Goal: Use online tool/utility: Utilize a website feature to perform a specific function

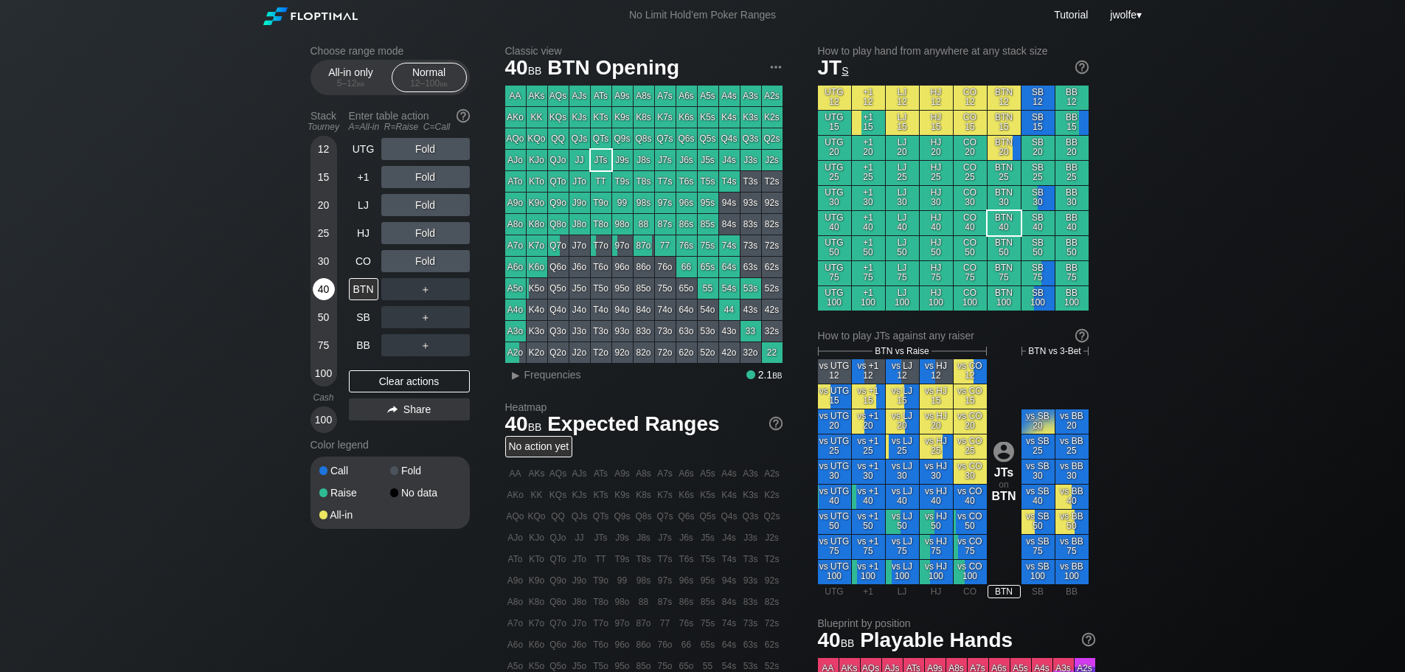
click at [327, 287] on div "40" at bounding box center [324, 289] width 22 height 22
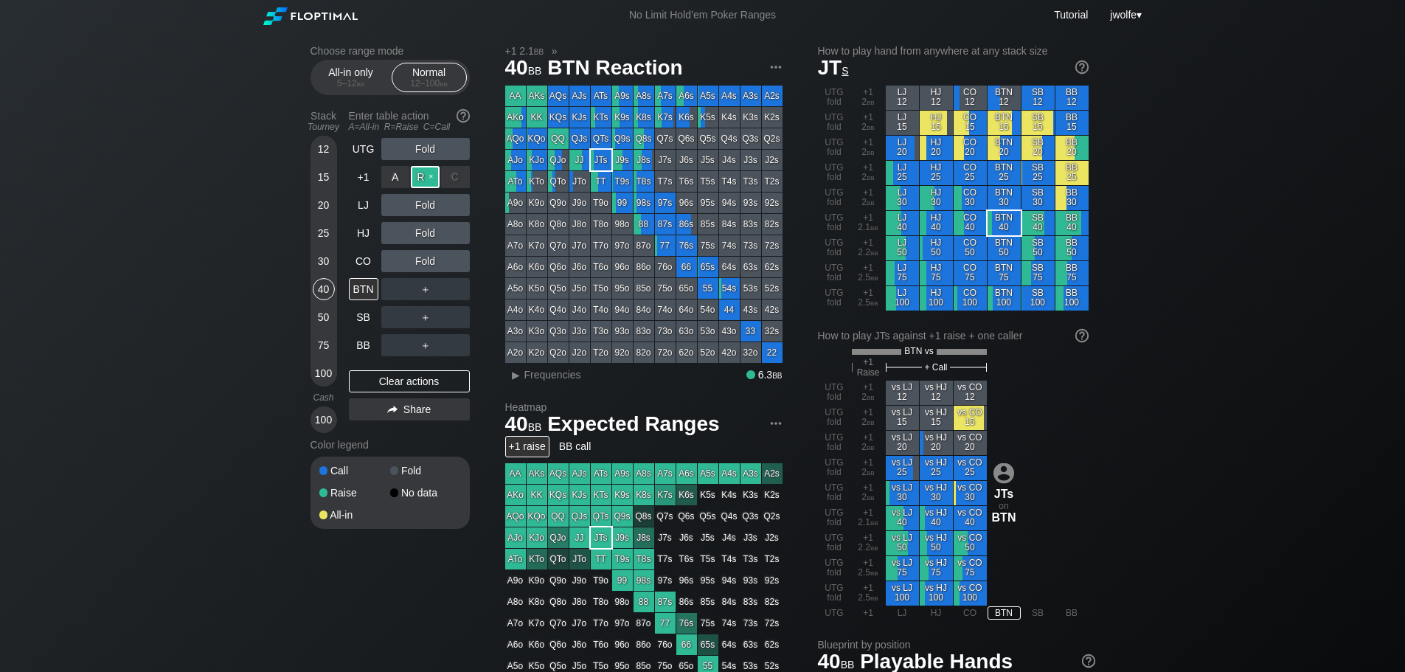
click at [431, 183] on div "R ✕" at bounding box center [425, 177] width 29 height 22
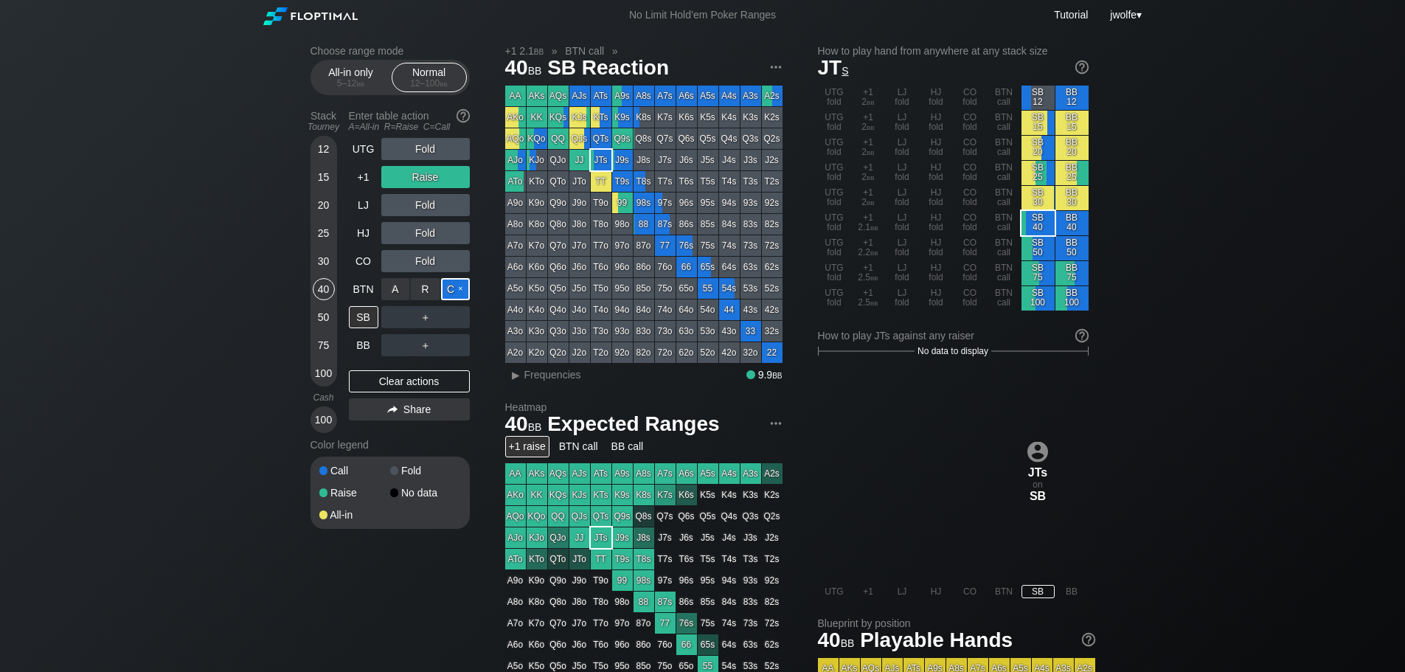
click at [449, 289] on div "C ✕" at bounding box center [455, 289] width 29 height 22
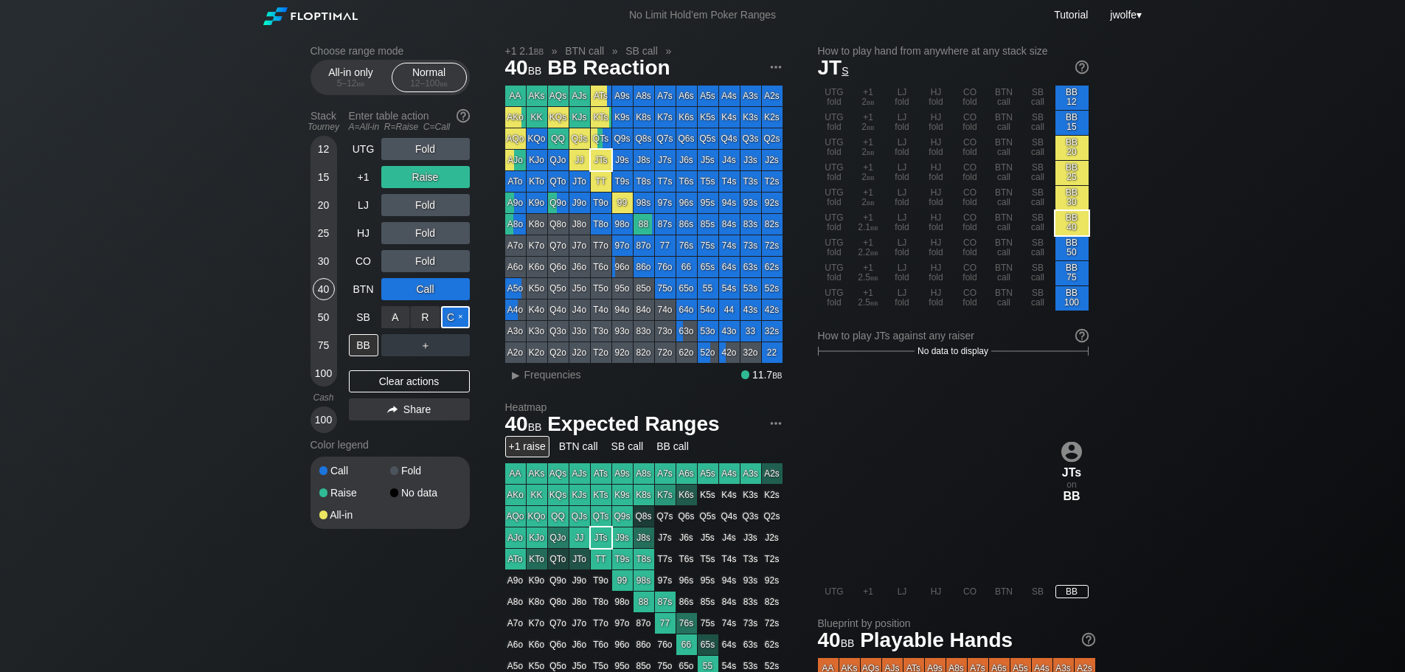
click at [453, 315] on div "C ✕" at bounding box center [455, 317] width 29 height 22
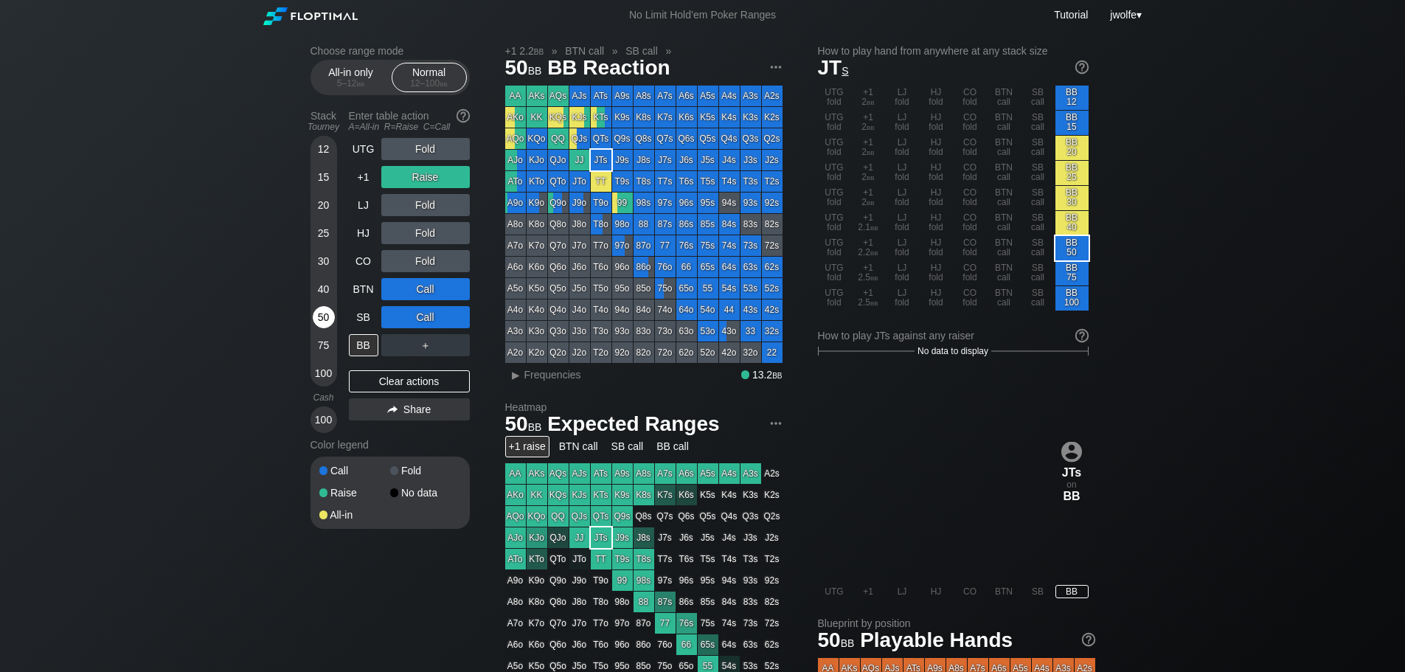
click at [328, 319] on div "50" at bounding box center [324, 317] width 22 height 22
click at [389, 378] on div "Clear actions" at bounding box center [409, 381] width 121 height 22
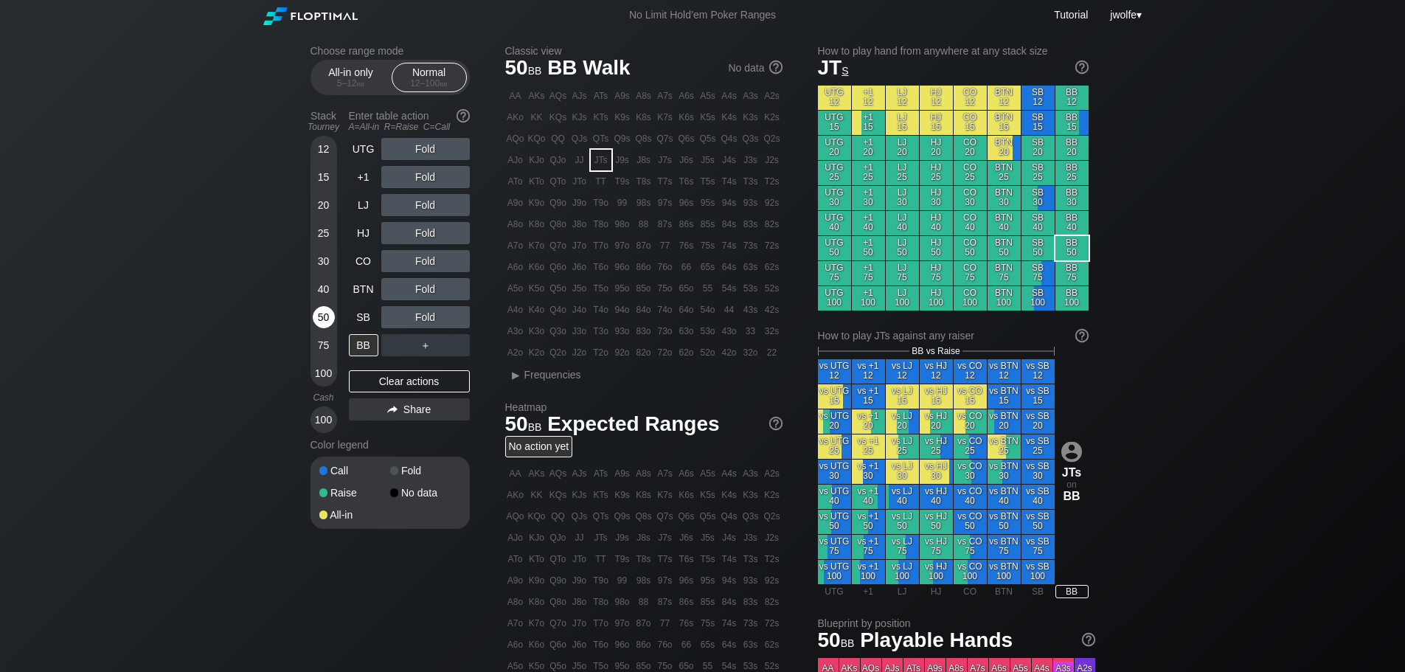
click at [325, 314] on div "50" at bounding box center [324, 317] width 22 height 22
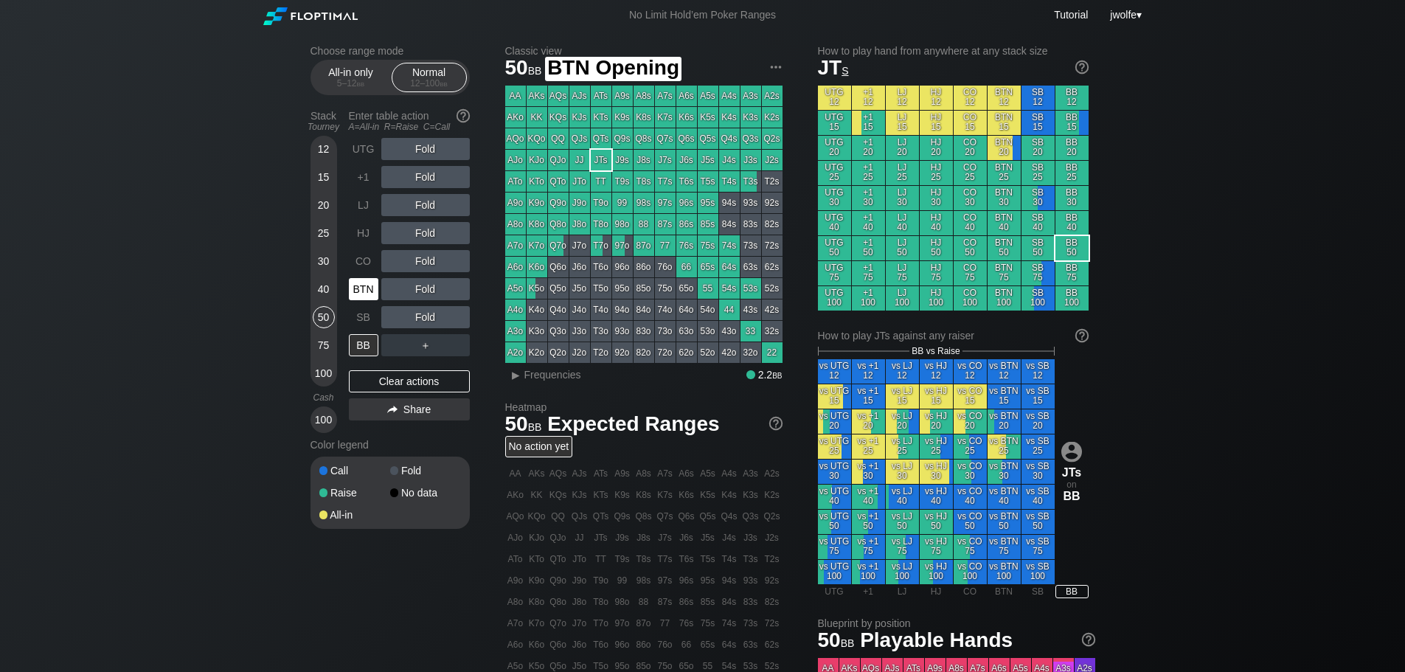
click at [355, 288] on div "BTN" at bounding box center [364, 289] width 30 height 22
